Goal: Task Accomplishment & Management: Complete application form

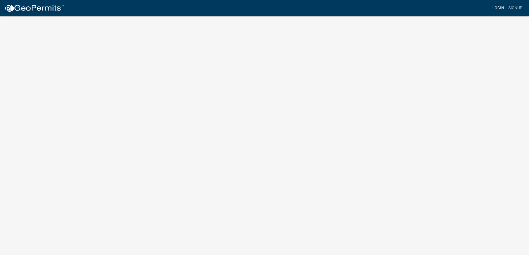
click at [498, 11] on link "Login" at bounding box center [498, 8] width 16 height 11
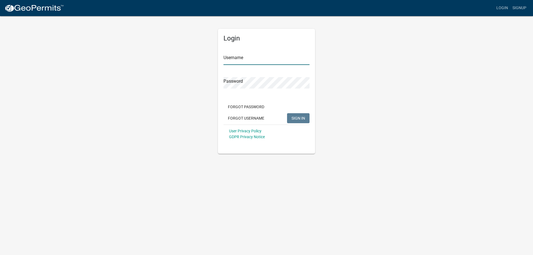
click at [256, 58] on input "Username" at bounding box center [266, 59] width 86 height 11
click at [250, 58] on input "Username" at bounding box center [266, 59] width 86 height 11
click at [235, 58] on input "Username" at bounding box center [266, 59] width 86 height 11
click at [238, 58] on input "Username" at bounding box center [266, 59] width 86 height 11
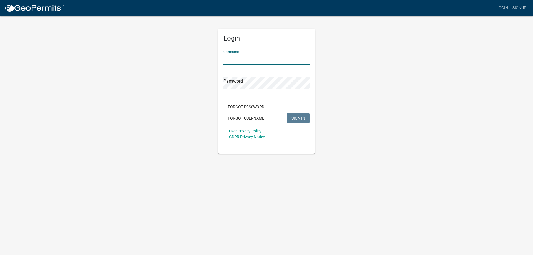
click at [238, 58] on input "Username" at bounding box center [266, 59] width 86 height 11
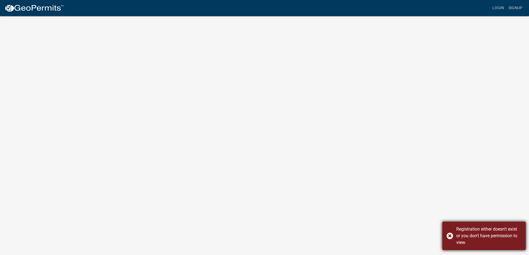
click at [449, 234] on div "Registration either doesn't exist or you don't have permission to view." at bounding box center [483, 236] width 83 height 28
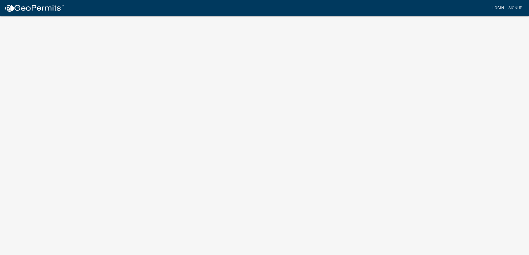
click at [496, 7] on link "Login" at bounding box center [498, 8] width 16 height 11
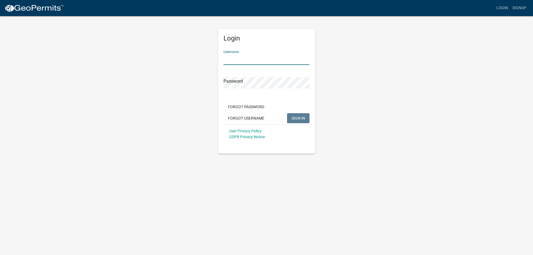
click at [271, 62] on input "Username" at bounding box center [266, 59] width 86 height 11
type input "All Star Plumbing and Heating"
click at [401, 82] on div "Login Username All Star Plumbing and Heating Password Forgot Password Forgot Us…" at bounding box center [266, 85] width 316 height 138
click at [304, 118] on span "SIGN IN" at bounding box center [298, 118] width 14 height 4
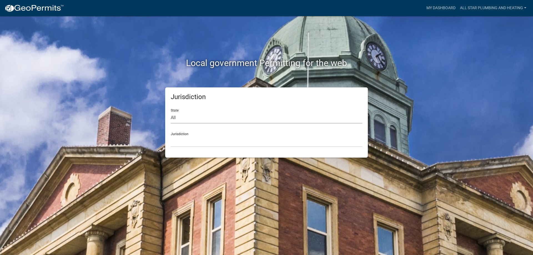
click at [197, 119] on select "All [US_STATE] [US_STATE] [US_STATE] [US_STATE] [US_STATE] [US_STATE] [US_STATE…" at bounding box center [267, 117] width 192 height 11
select select "[US_STATE]"
click at [171, 112] on select "All [US_STATE] [US_STATE] [US_STATE] [US_STATE] [US_STATE] [US_STATE] [US_STATE…" at bounding box center [267, 117] width 192 height 11
click at [190, 141] on select "[GEOGRAPHIC_DATA], [US_STATE] [GEOGRAPHIC_DATA], [US_STATE] [GEOGRAPHIC_DATA], …" at bounding box center [267, 141] width 192 height 11
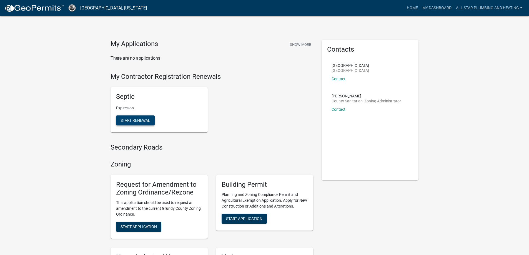
click at [138, 120] on span "Start Renewal" at bounding box center [135, 120] width 30 height 4
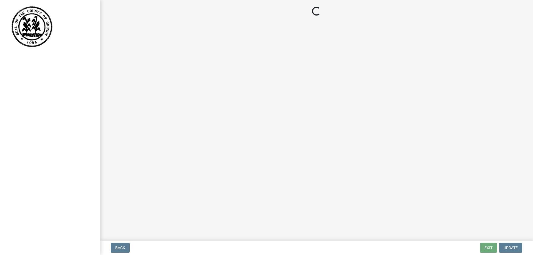
select select "IA"
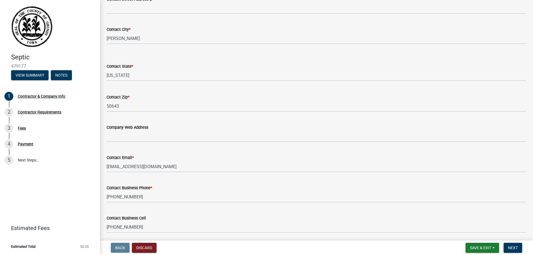
scroll to position [245, 0]
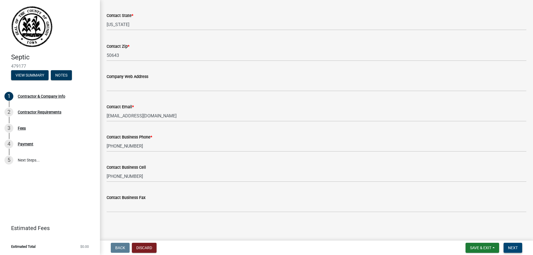
click at [513, 249] on span "Next" at bounding box center [513, 248] width 10 height 4
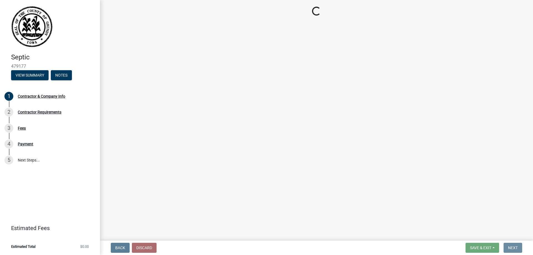
scroll to position [0, 0]
